Goal: Task Accomplishment & Management: Complete application form

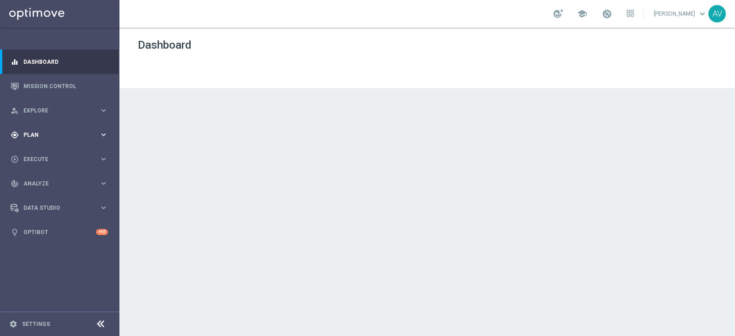
click at [40, 134] on span "Plan" at bounding box center [61, 135] width 76 height 6
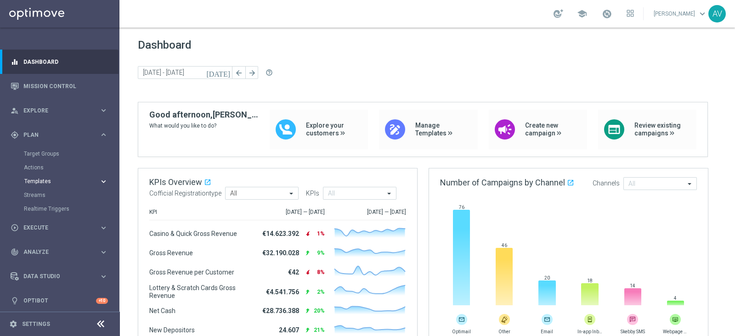
click at [44, 182] on span "Templates" at bounding box center [57, 182] width 66 height 6
click at [45, 195] on link "Optimail" at bounding box center [62, 195] width 67 height 7
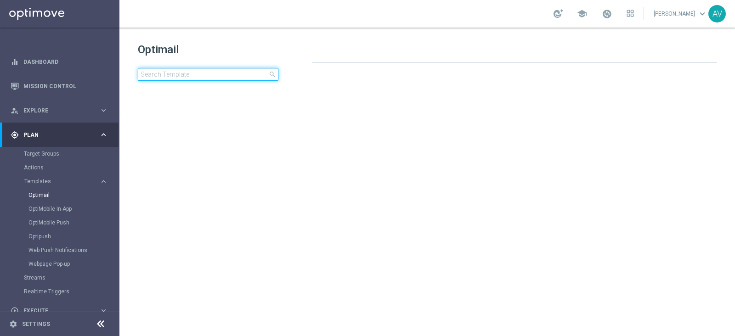
click at [177, 71] on input at bounding box center [208, 74] width 141 height 13
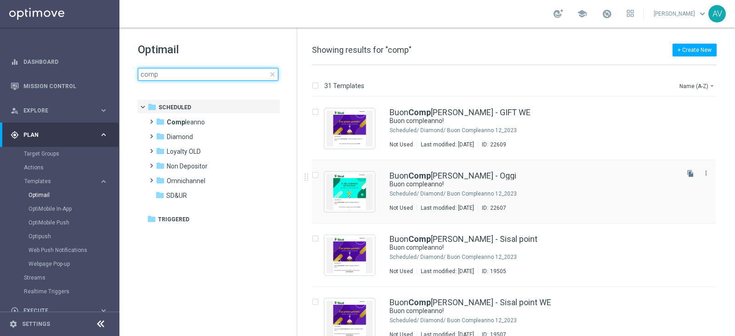
type input "comp"
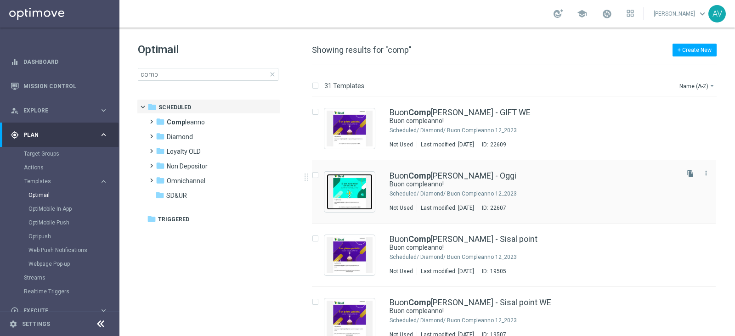
click at [357, 185] on img "Press SPACE to select this row." at bounding box center [350, 192] width 46 height 36
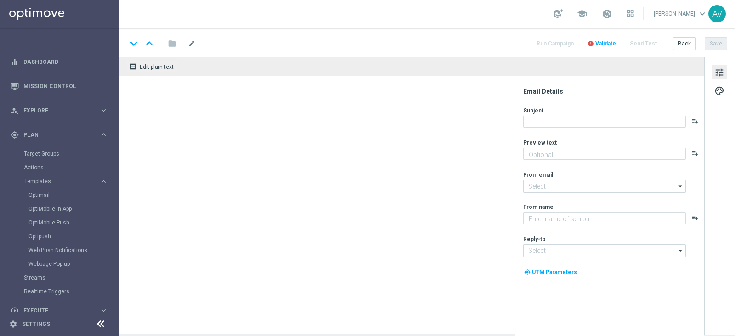
type textarea "Ti aspetta una sorpresa…"
type input "[EMAIL_ADDRESS][DOMAIN_NAME]"
type textarea "Sisal"
type input "[EMAIL_ADDRESS][DOMAIN_NAME]"
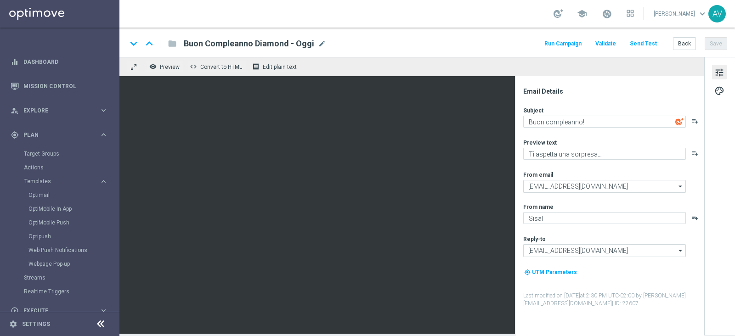
click at [557, 39] on button "Run Campaign" at bounding box center [563, 44] width 40 height 12
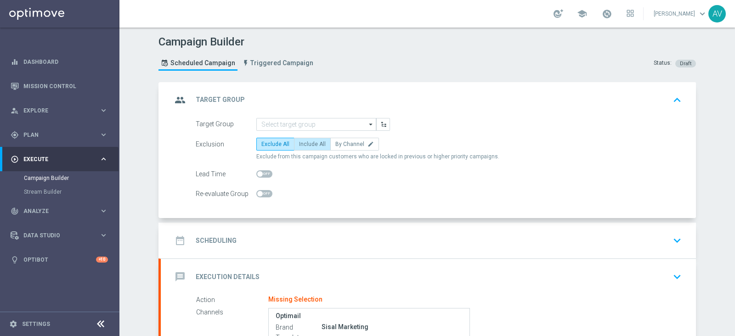
click at [312, 139] on label "Include All" at bounding box center [312, 144] width 37 height 13
click at [305, 143] on input "Include All" at bounding box center [302, 146] width 6 height 6
radio input "true"
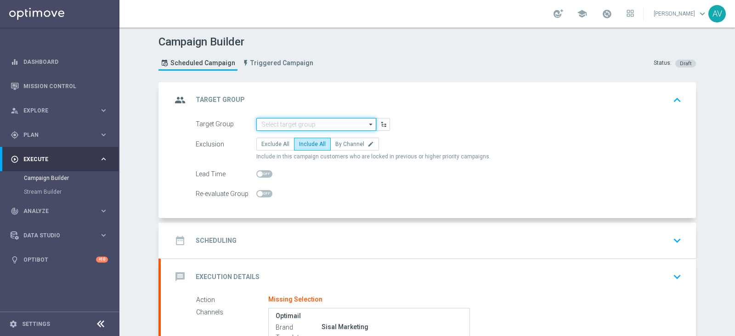
click at [322, 123] on input at bounding box center [317, 124] width 120 height 13
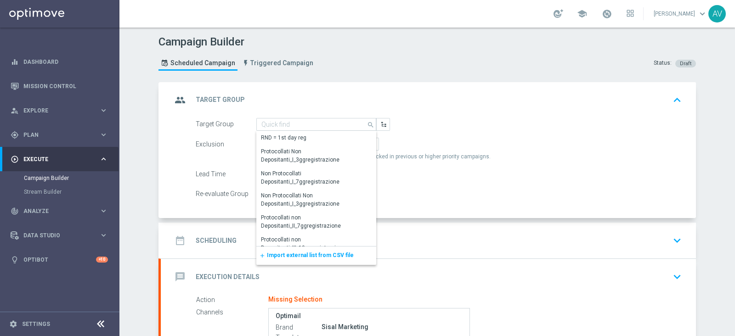
click at [322, 258] on span "Import external list from CSV file" at bounding box center [310, 255] width 87 height 6
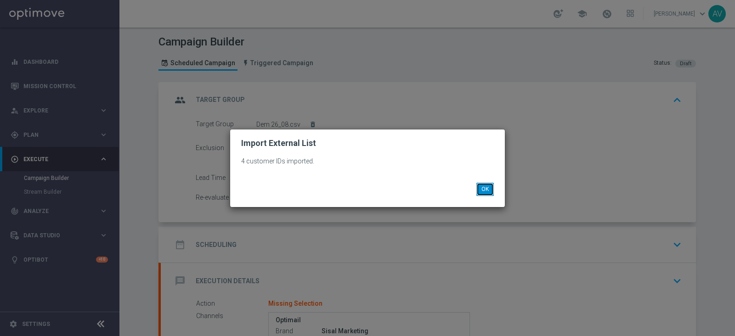
click at [486, 185] on button "OK" at bounding box center [485, 189] width 17 height 13
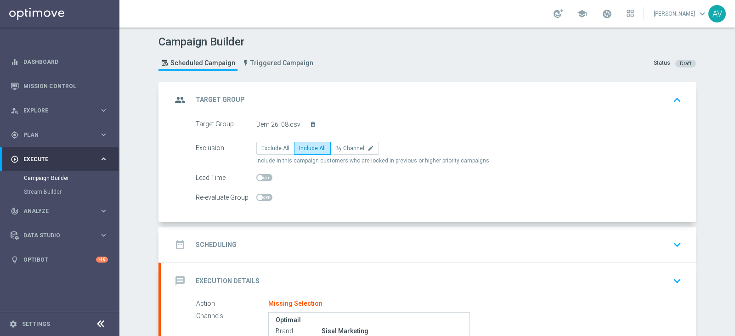
click at [175, 95] on icon "group" at bounding box center [180, 100] width 17 height 17
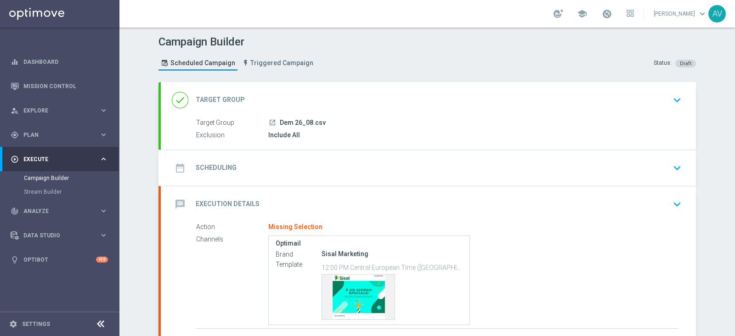
click at [172, 167] on icon "date_range" at bounding box center [180, 168] width 17 height 17
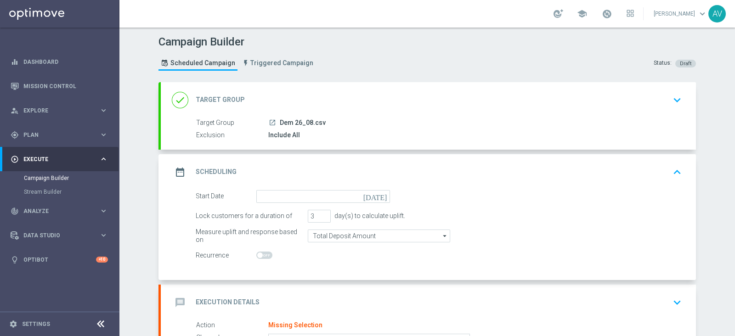
click at [381, 196] on icon "[DATE]" at bounding box center [377, 195] width 27 height 10
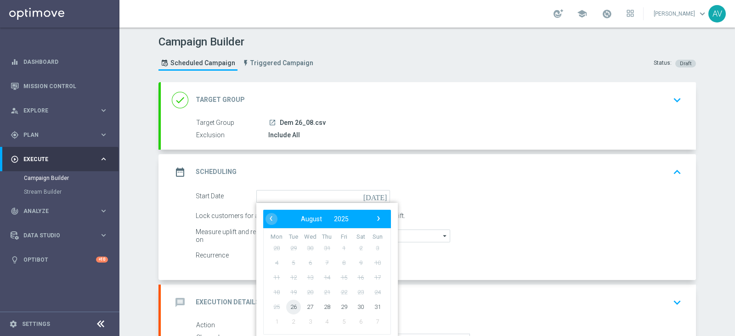
click at [289, 305] on span "26" at bounding box center [293, 307] width 15 height 15
type input "[DATE]"
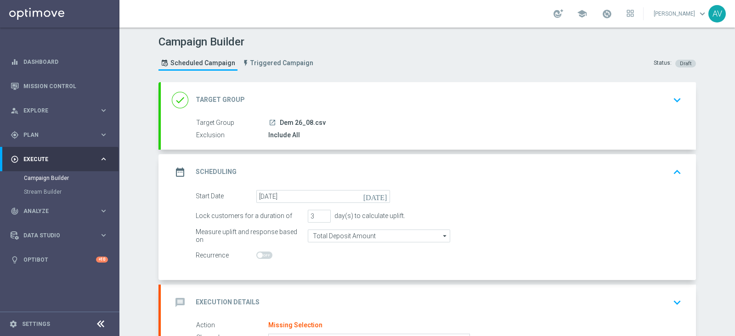
click at [182, 174] on icon "date_range" at bounding box center [180, 172] width 17 height 17
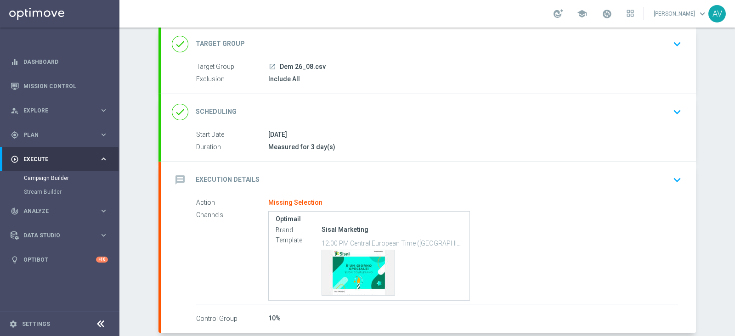
scroll to position [101, 0]
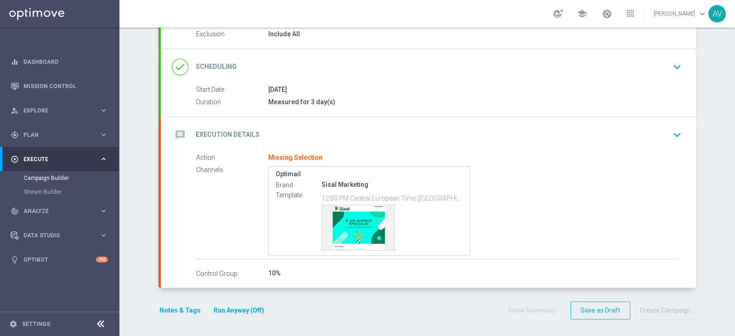
click at [172, 129] on icon "message" at bounding box center [180, 135] width 17 height 17
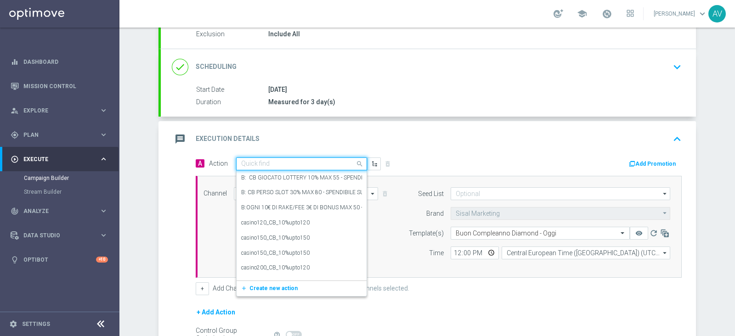
click at [271, 160] on input "text" at bounding box center [292, 164] width 103 height 8
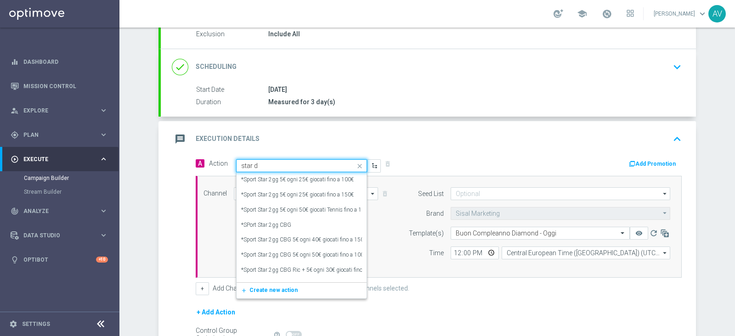
type input "star de"
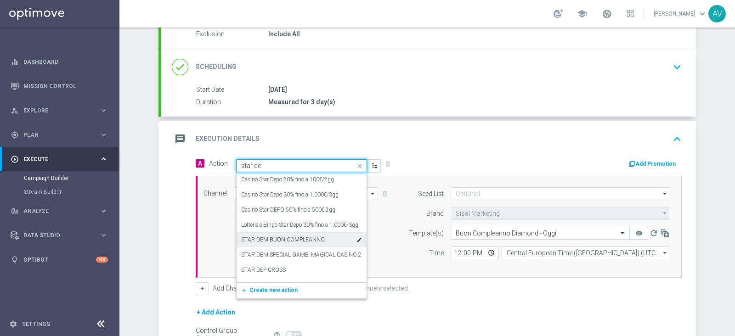
click at [283, 240] on label "STAR DEM BUON COMPLEANNO" at bounding box center [283, 240] width 84 height 8
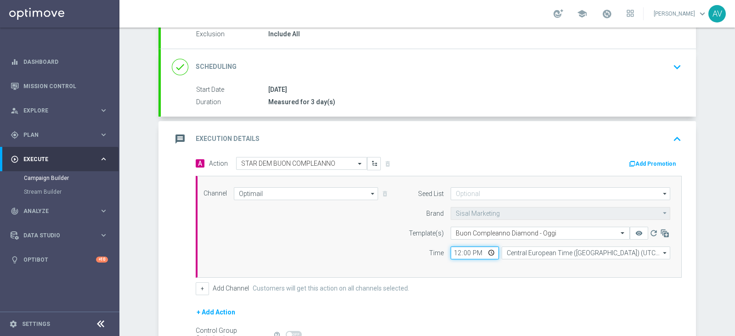
click at [451, 251] on input "12:00" at bounding box center [475, 253] width 48 height 13
type input "15:30"
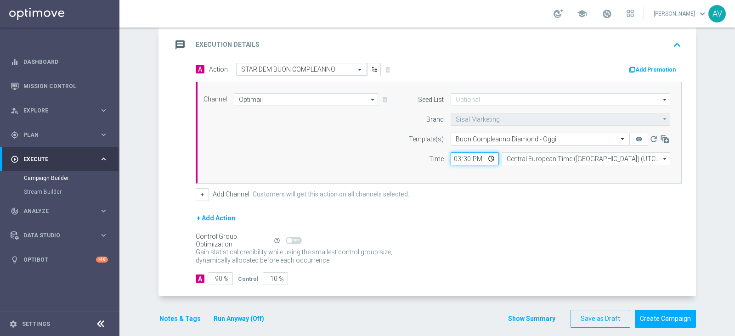
scroll to position [204, 0]
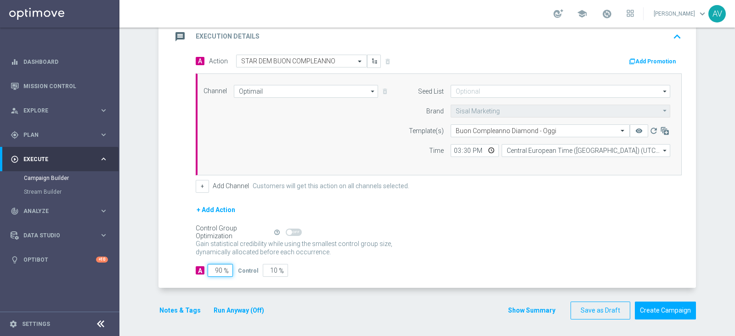
click at [217, 270] on input "90" at bounding box center [220, 270] width 25 height 13
type input "9"
type input "91"
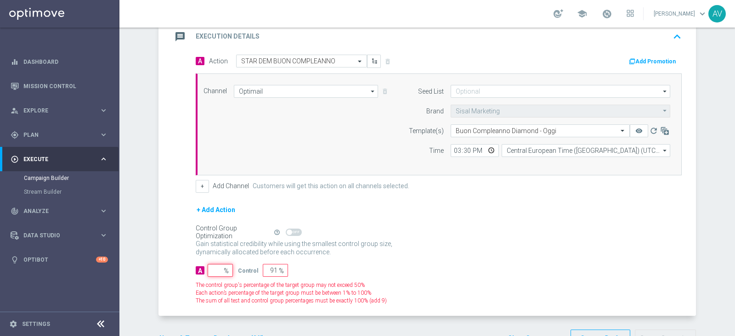
type input "100"
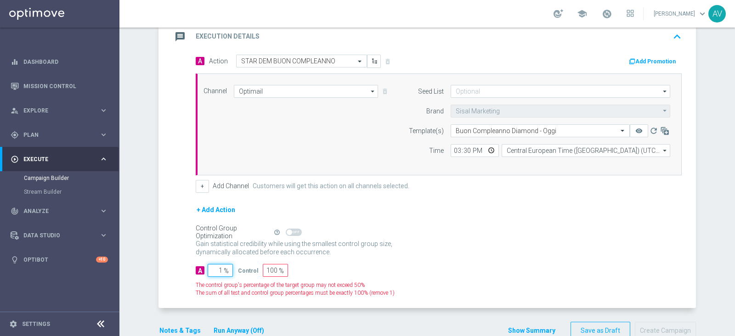
type input "10"
type input "90"
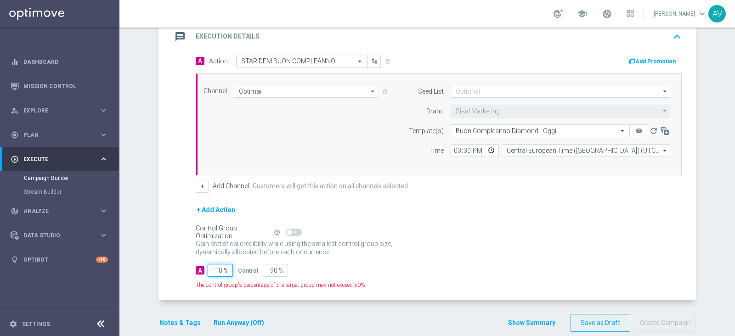
type input "100"
type input "0"
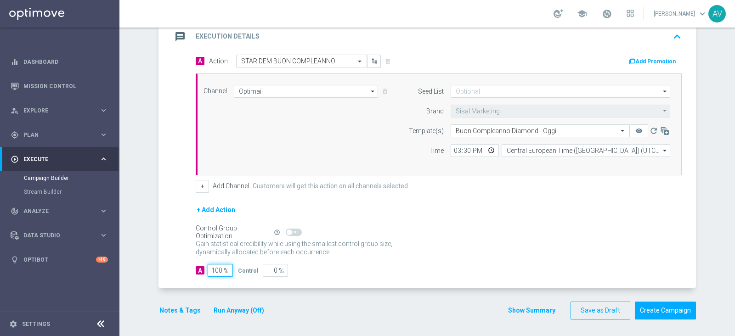
type input "100"
click at [182, 40] on icon "message" at bounding box center [180, 37] width 17 height 17
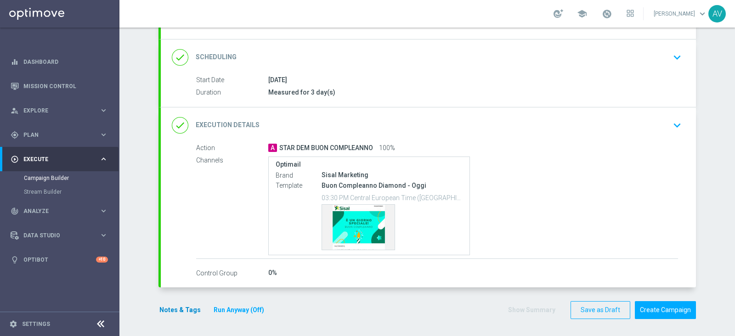
scroll to position [110, 0]
click at [177, 305] on button "Notes & Tags" at bounding box center [180, 310] width 43 height 11
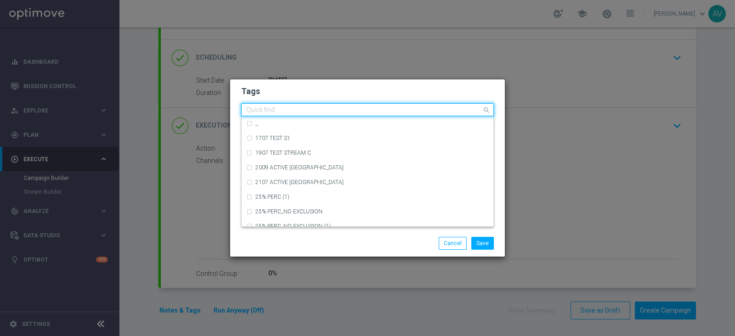
click at [325, 112] on input "text" at bounding box center [364, 111] width 236 height 8
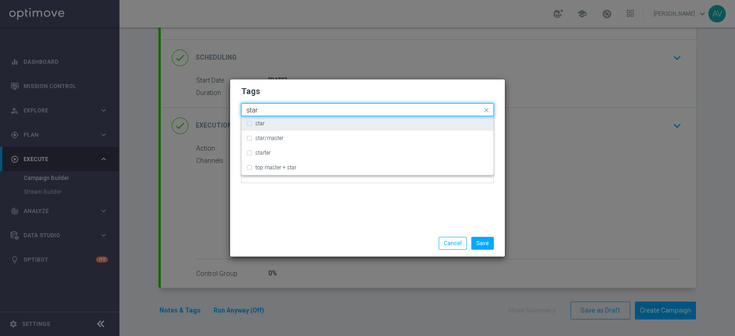
click at [296, 120] on div "star" at bounding box center [367, 123] width 243 height 15
type input "star"
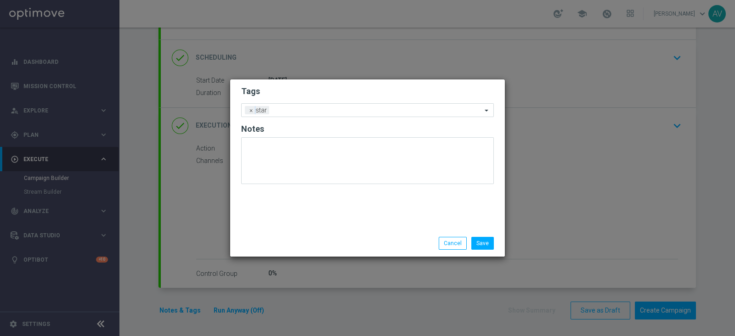
click at [373, 229] on div "Tags Add a new tag × star Notes" at bounding box center [367, 155] width 275 height 151
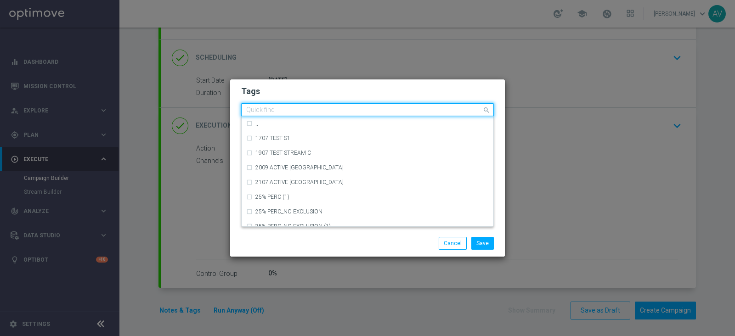
click at [342, 106] on div "Quick find × star" at bounding box center [362, 109] width 240 height 11
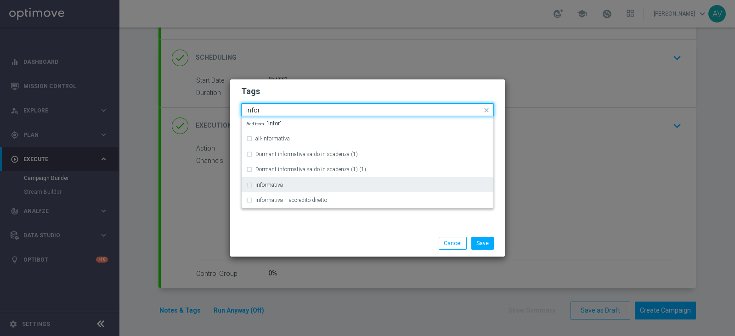
click at [285, 188] on div "informativa" at bounding box center [367, 185] width 243 height 15
type input "infor"
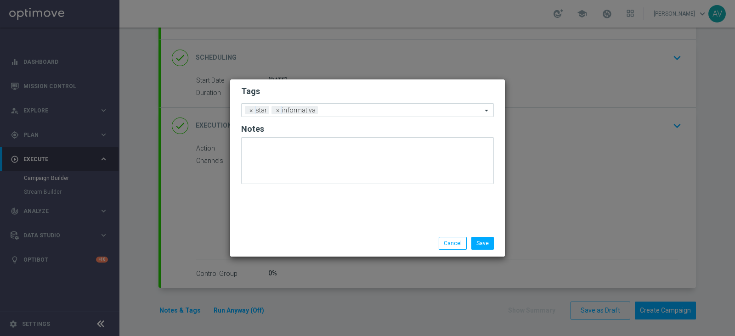
click at [354, 239] on div "Save Cancel" at bounding box center [412, 243] width 178 height 13
click at [342, 111] on input "text" at bounding box center [402, 111] width 160 height 8
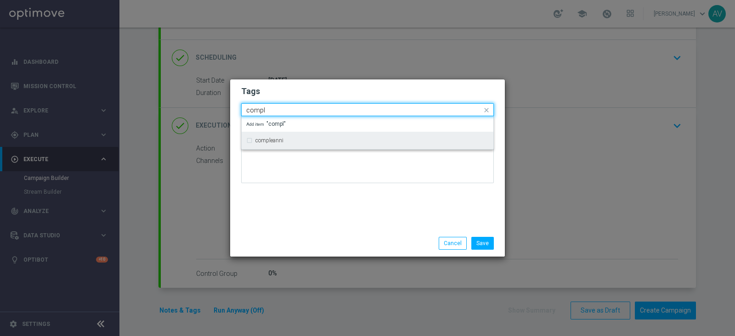
click at [248, 141] on div "compleanni" at bounding box center [367, 140] width 243 height 15
type input "compl"
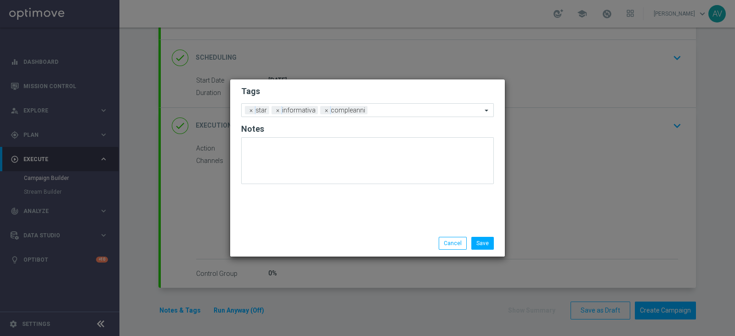
click at [353, 200] on div "Tags Add a new tag × star × informativa × compleanni Notes" at bounding box center [367, 155] width 275 height 151
click at [482, 248] on button "Save" at bounding box center [483, 243] width 23 height 13
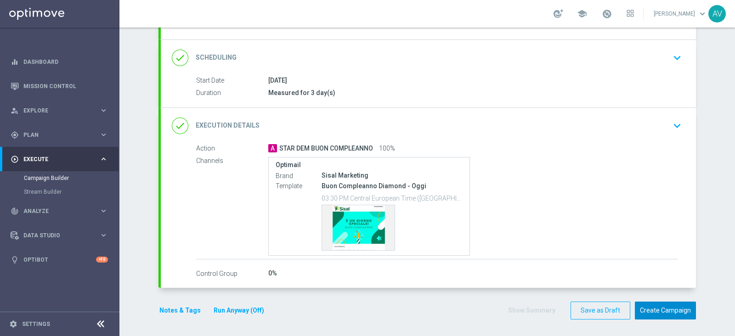
click at [660, 313] on button "Create Campaign" at bounding box center [665, 311] width 61 height 18
